Goal: Information Seeking & Learning: Check status

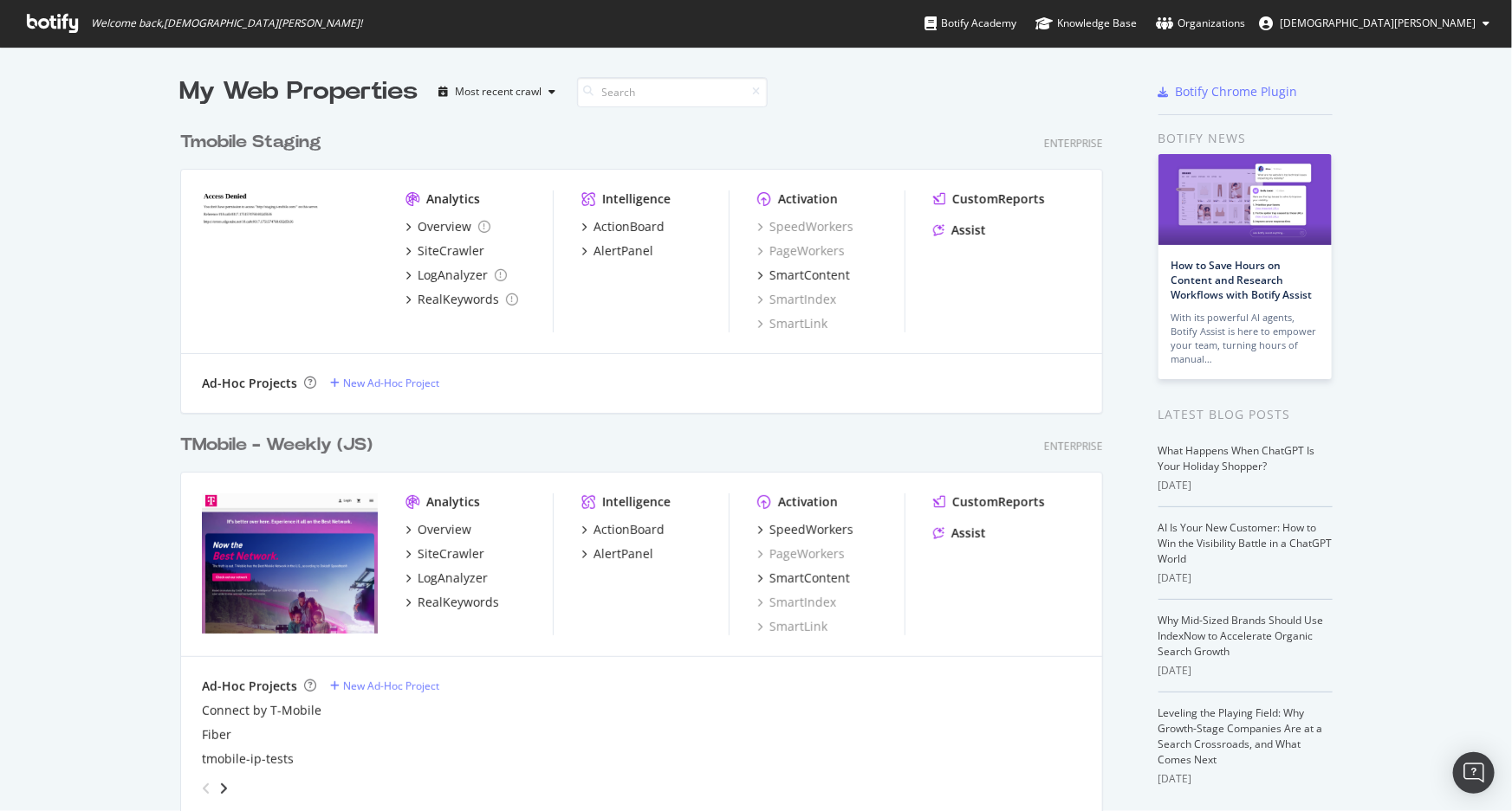
scroll to position [1408, 924]
click at [312, 456] on div "TMobile - Weekly (JS)" at bounding box center [276, 445] width 193 height 25
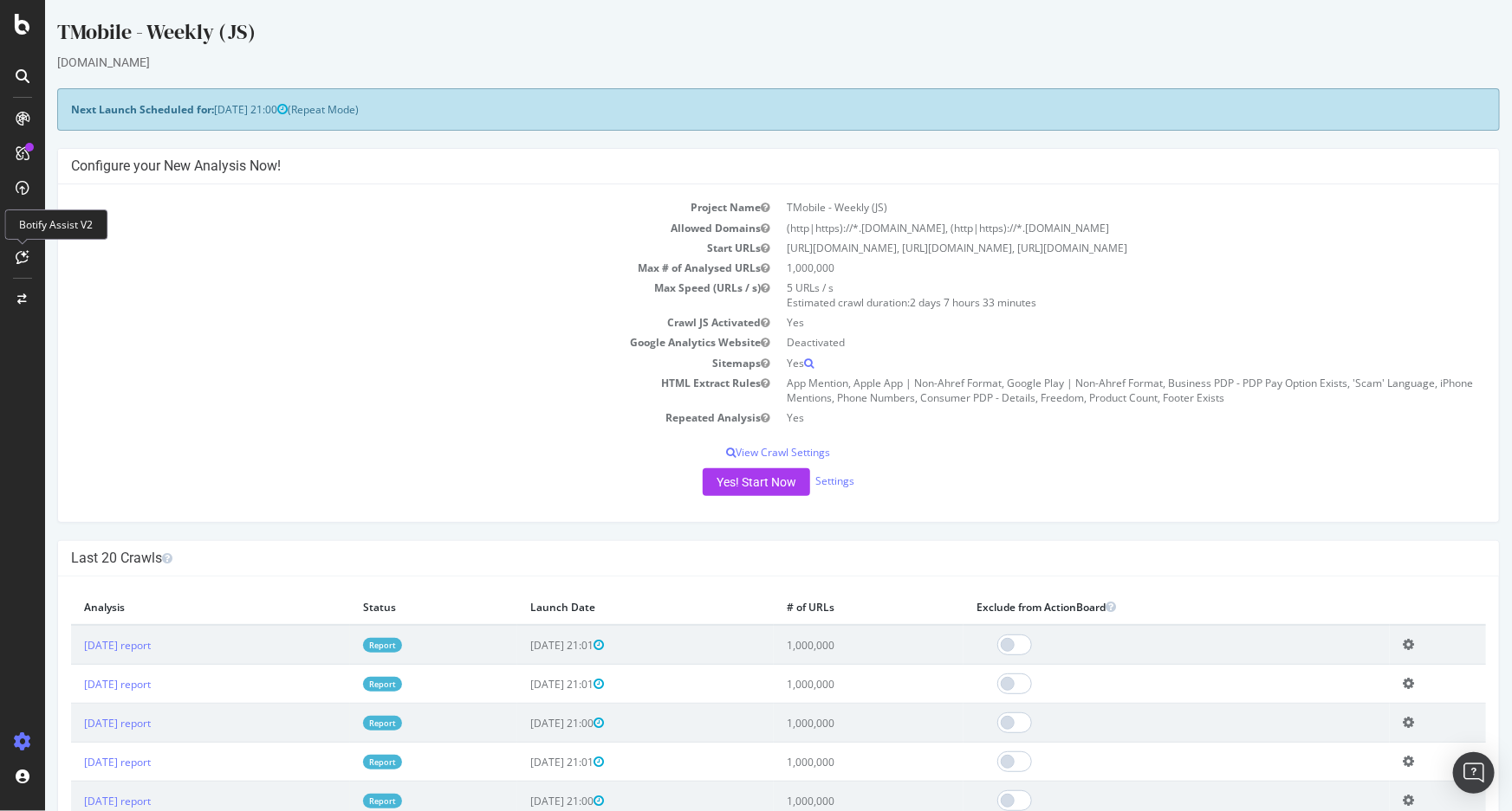
drag, startPoint x: 141, startPoint y: 172, endPoint x: 118, endPoint y: 173, distance: 23.0
click at [141, 172] on h4 "Configure your New Analysis Now!" at bounding box center [778, 166] width 1415 height 17
click at [87, 259] on div "CustomReports" at bounding box center [106, 268] width 85 height 17
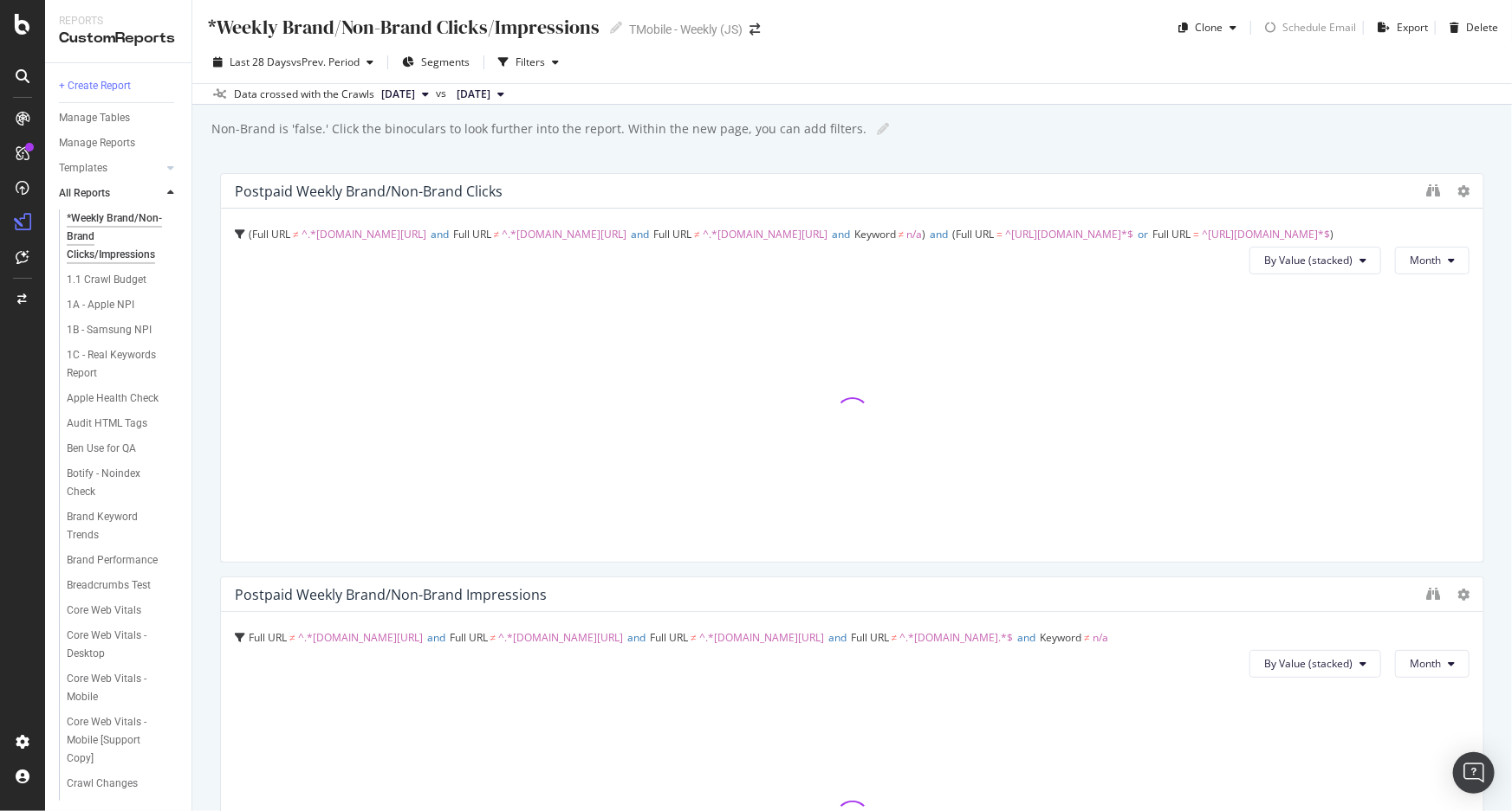
scroll to position [860, 0]
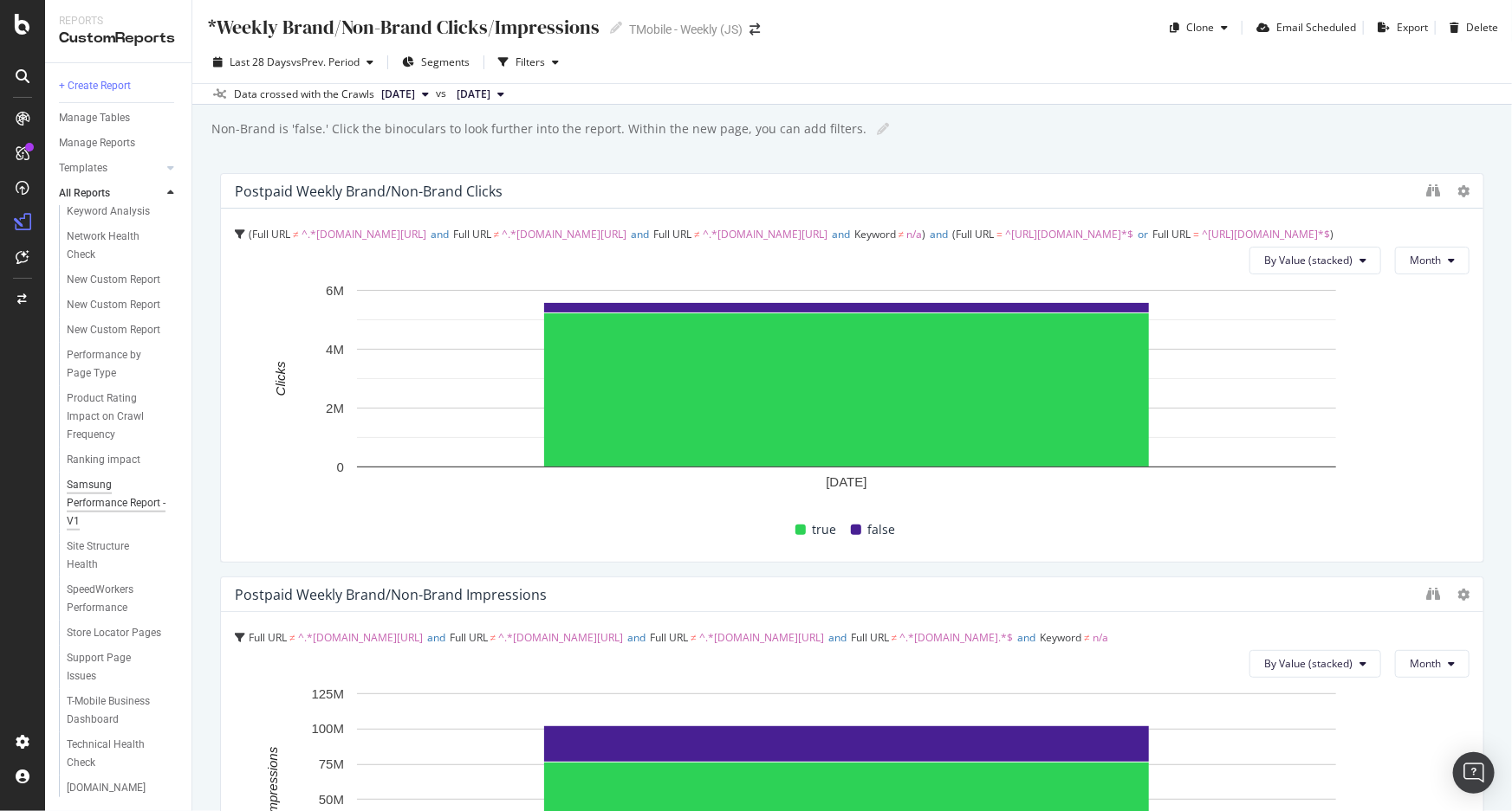
click at [94, 476] on div "Samsung Performance Report - V1" at bounding box center [118, 504] width 102 height 55
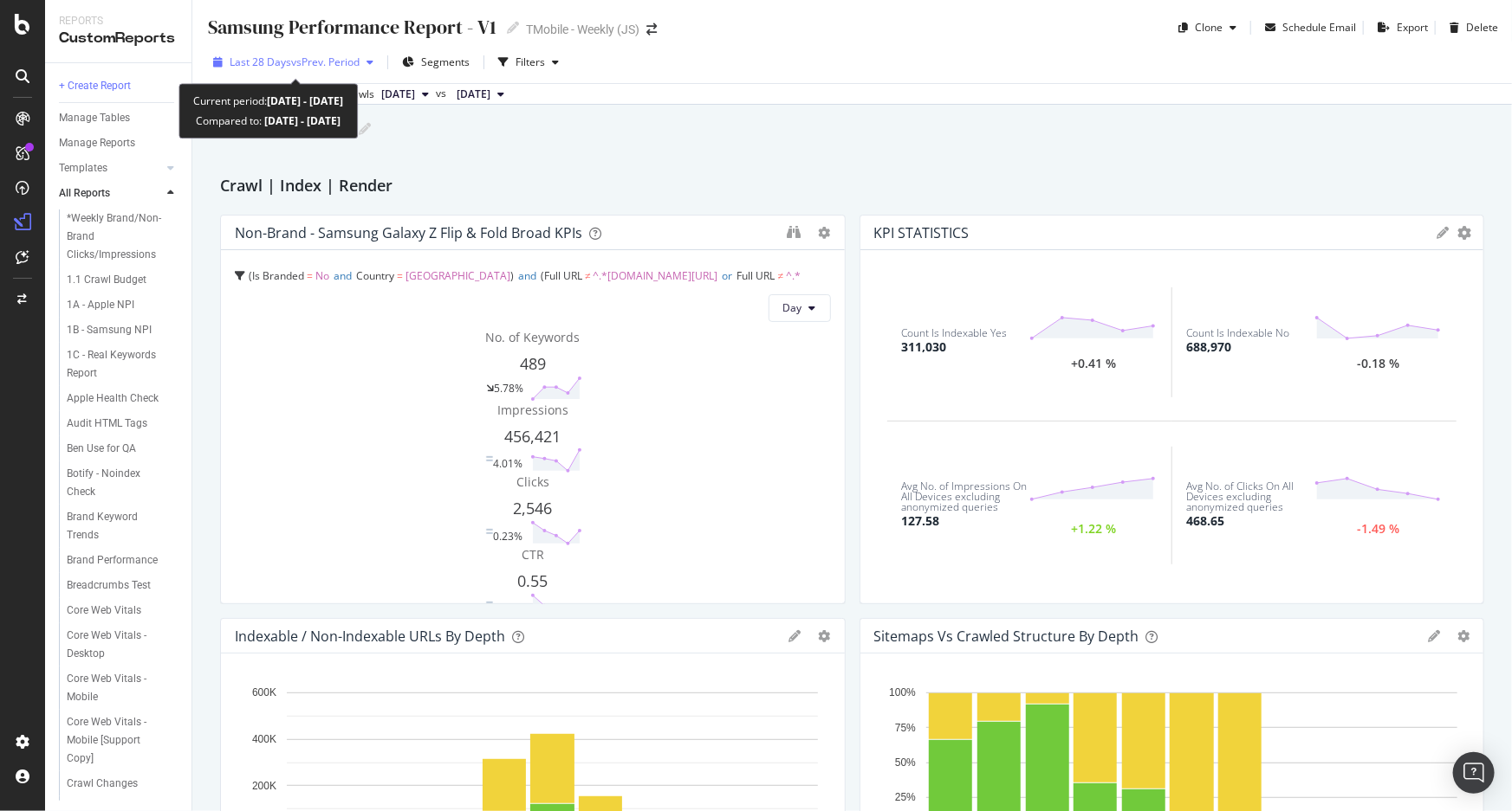
click at [337, 61] on span "vs Prev. Period" at bounding box center [325, 62] width 69 height 15
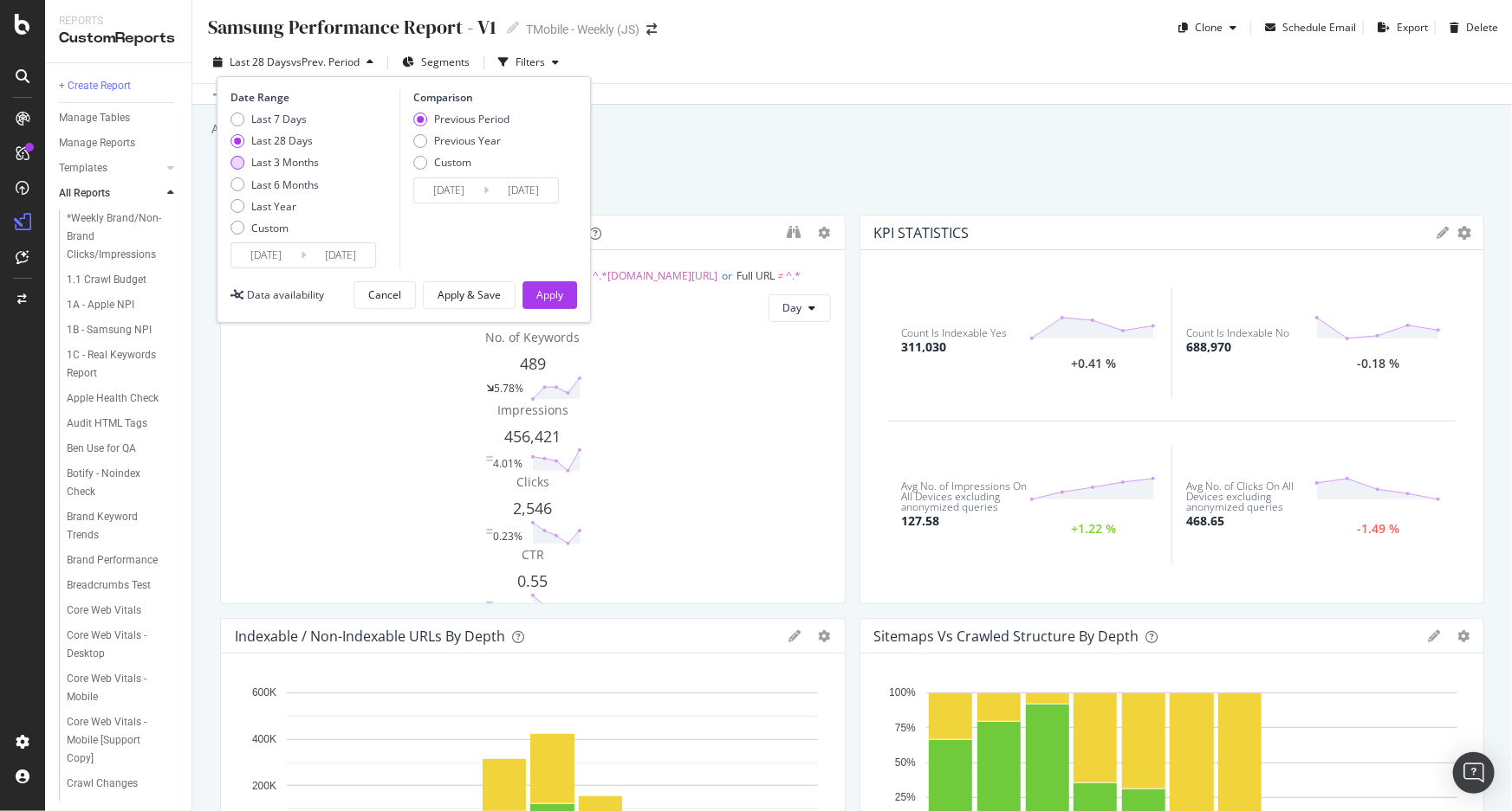
click at [292, 163] on div "Last 3 Months" at bounding box center [285, 163] width 68 height 15
type input "[DATE]"
click at [543, 282] on button "Apply" at bounding box center [550, 295] width 55 height 27
